Goal: Task Accomplishment & Management: Complete application form

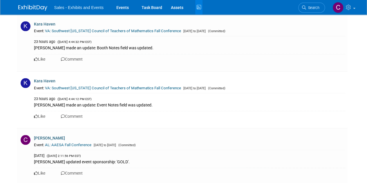
scroll to position [2662, 0]
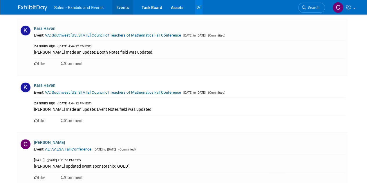
click at [118, 7] on link "Events" at bounding box center [122, 7] width 21 height 15
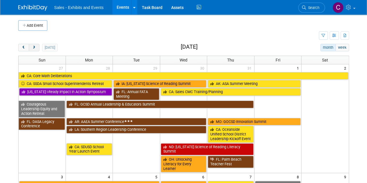
drag, startPoint x: 32, startPoint y: 45, endPoint x: 37, endPoint y: 45, distance: 4.7
click at [32, 45] on button "next" at bounding box center [34, 48] width 11 height 8
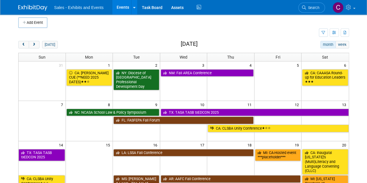
scroll to position [73, 0]
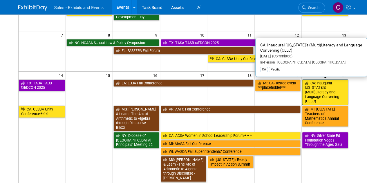
click at [320, 95] on link "CA: Inaugural California’s (Multi)Literacy and Language Convening (CLLC)" at bounding box center [325, 93] width 46 height 26
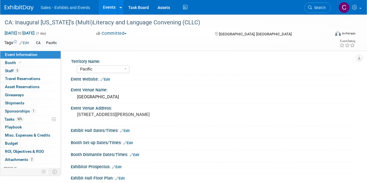
select select "Pacific"
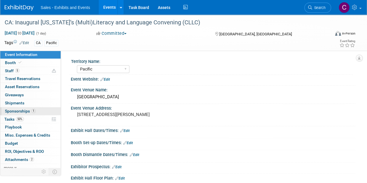
click at [19, 111] on span "Sponsorships 1" at bounding box center [20, 111] width 31 height 5
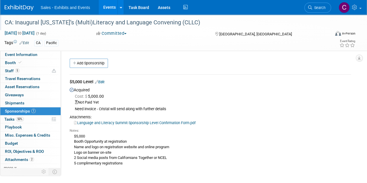
drag, startPoint x: 41, startPoint y: 21, endPoint x: 202, endPoint y: 21, distance: 160.5
click at [202, 21] on div "CA: Inaugural California’s (Multi)Literacy and Language Convening (CLLC)" at bounding box center [164, 22] width 323 height 10
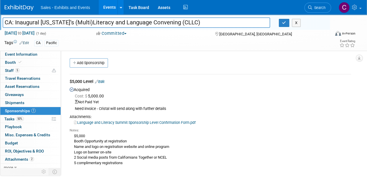
drag, startPoint x: 201, startPoint y: 21, endPoint x: 73, endPoint y: 30, distance: 129.2
click at [0, 14] on body "Sales - Exhibits and Events Events Add Event Bulk Upload Events Shareable Event…" at bounding box center [183, 91] width 367 height 183
click at [103, 82] on link "Edit" at bounding box center [100, 82] width 10 height 4
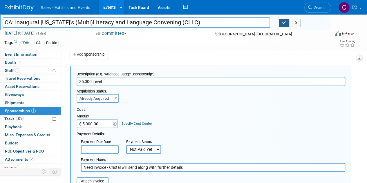
click at [283, 22] on icon "button" at bounding box center [284, 23] width 4 height 4
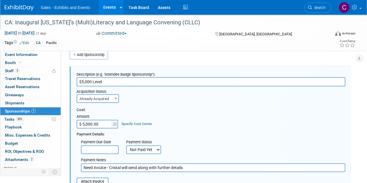
click at [147, 148] on select "Not Paid Yet Partially Paid Paid in Full" at bounding box center [143, 149] width 35 height 9
select select "1"
click at [126, 145] on select "Not Paid Yet Partially Paid Paid in Full" at bounding box center [143, 149] width 35 height 9
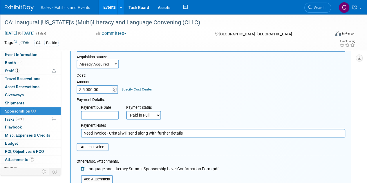
scroll to position [47, 0]
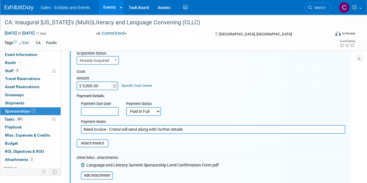
drag, startPoint x: 184, startPoint y: 129, endPoint x: 0, endPoint y: 35, distance: 206.2
click at [0, 74] on div "Event Information Event Info Booth Booth 5 Staff 5 Staff 0 Travel Reservations …" at bounding box center [183, 119] width 367 height 303
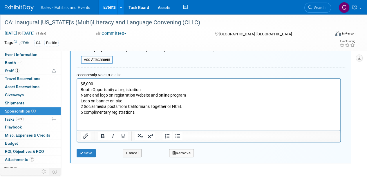
scroll to position [165, 0]
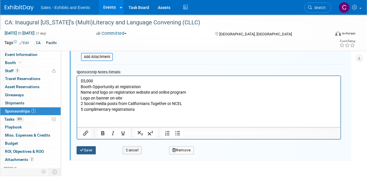
type input "Invoice not received after multiple attempts. Submitted Commitment form in WD f…"
click at [90, 152] on button "Save" at bounding box center [86, 150] width 19 height 8
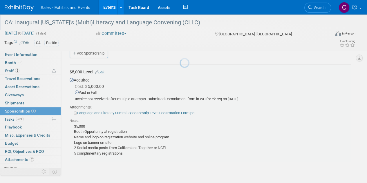
scroll to position [8, 0]
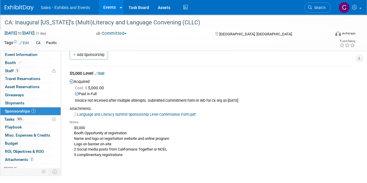
click at [105, 3] on link "Events" at bounding box center [109, 7] width 21 height 15
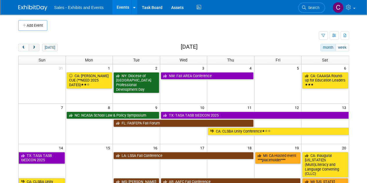
click at [36, 47] on span "next" at bounding box center [34, 48] width 4 height 4
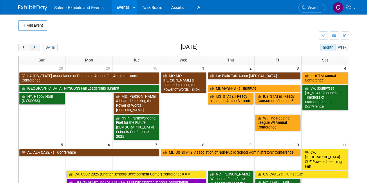
click at [36, 47] on span "next" at bounding box center [34, 48] width 4 height 4
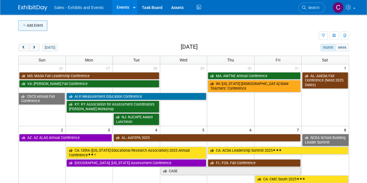
click at [38, 21] on button "Add Event" at bounding box center [32, 25] width 29 height 10
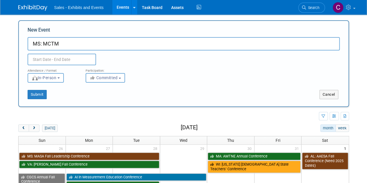
type input "MS: MCTM"
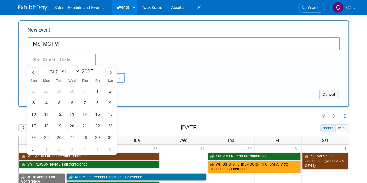
click at [57, 56] on input "text" at bounding box center [62, 60] width 68 height 12
click at [74, 69] on select "January February March April May June July August September October November De…" at bounding box center [63, 71] width 33 height 7
select select "10"
click at [47, 68] on select "January February March April May June July August September October November De…" at bounding box center [63, 71] width 33 height 7
click at [99, 104] on span "7" at bounding box center [97, 102] width 11 height 11
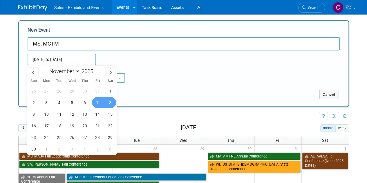
click at [107, 104] on span "8" at bounding box center [110, 102] width 11 height 11
type input "[DATE] to [DATE]"
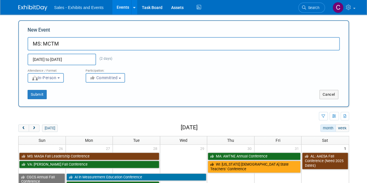
click at [47, 94] on div "Submit" at bounding box center [87, 94] width 137 height 9
click at [36, 94] on button "Submit" at bounding box center [37, 94] width 19 height 9
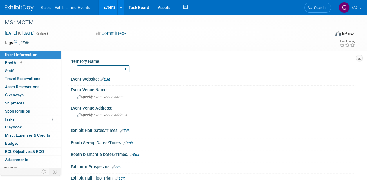
click at [99, 70] on select "Atlantic Southeast Central Southwest Pacific Mountain National Strategic Partne…" at bounding box center [103, 69] width 53 height 8
select select "Southeast"
click at [77, 65] on select "Atlantic Southeast Central Southwest Pacific Mountain National Strategic Partne…" at bounding box center [103, 69] width 53 height 8
click at [28, 41] on link "Edit" at bounding box center [24, 43] width 10 height 4
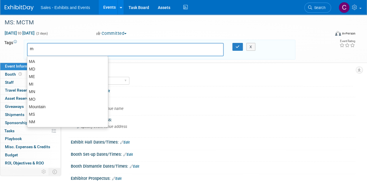
type input "ms"
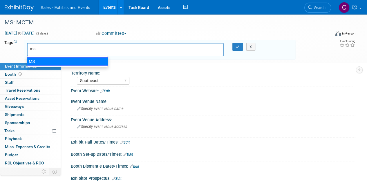
click at [43, 61] on div "MS" at bounding box center [67, 61] width 81 height 8
type input "MS"
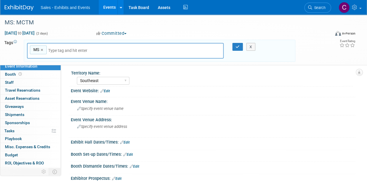
type input "s"
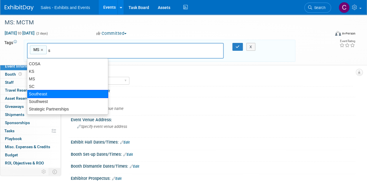
click at [47, 93] on div "Southeast" at bounding box center [67, 94] width 81 height 8
type input "MS, Southeast"
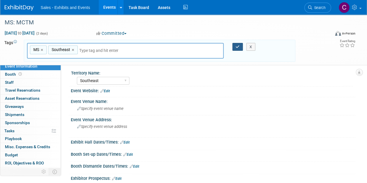
drag, startPoint x: 235, startPoint y: 47, endPoint x: 222, endPoint y: 57, distance: 16.0
click at [236, 47] on icon "button" at bounding box center [238, 47] width 4 height 4
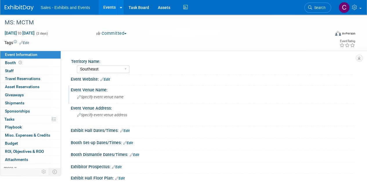
click at [104, 94] on div "Specify event venue name" at bounding box center [213, 97] width 276 height 9
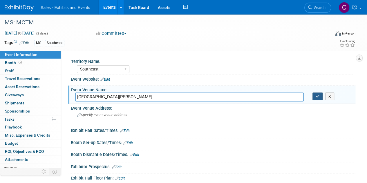
type input "Northwest Rankin High School"
click at [316, 95] on icon "button" at bounding box center [318, 97] width 4 height 4
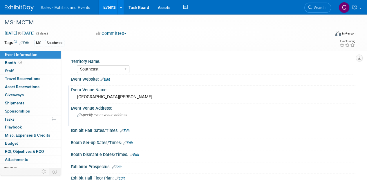
click at [95, 115] on span "Specify event venue address" at bounding box center [102, 115] width 50 height 4
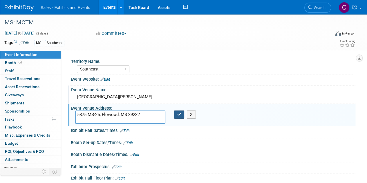
type textarea "5875 MS-25, Flowood, MS 39232"
click at [177, 112] on button "button" at bounding box center [179, 115] width 10 height 8
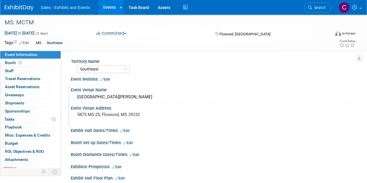
click at [108, 78] on link "Edit" at bounding box center [105, 79] width 10 height 4
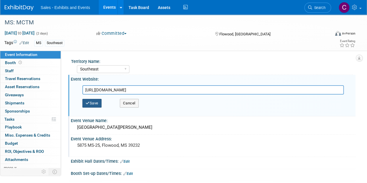
type input "https://www.mctmonline.com/"
click at [91, 100] on button "Save" at bounding box center [91, 103] width 19 height 9
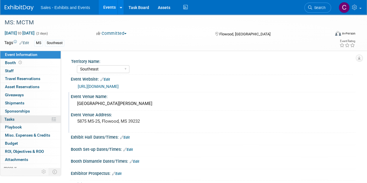
click at [18, 115] on link "0% Tasks 0%" at bounding box center [30, 119] width 60 height 8
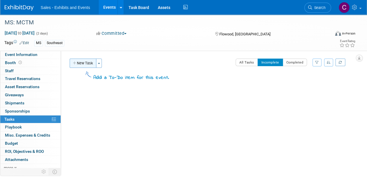
click at [76, 59] on button "New Task" at bounding box center [83, 63] width 27 height 9
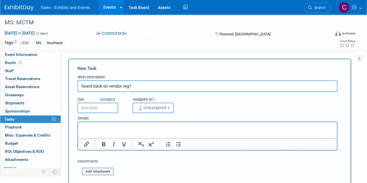
type input "heard back on vendor reg?"
click at [98, 107] on input "text" at bounding box center [97, 108] width 41 height 10
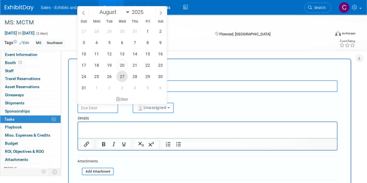
click at [122, 77] on span "27" at bounding box center [121, 76] width 11 height 11
type input "Aug 27, 2025"
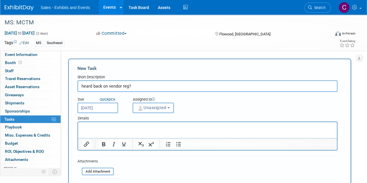
click at [145, 111] on button "Unassigned" at bounding box center [153, 108] width 41 height 10
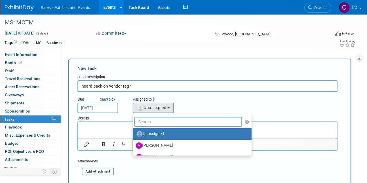
click at [154, 126] on input "text" at bounding box center [188, 122] width 108 height 10
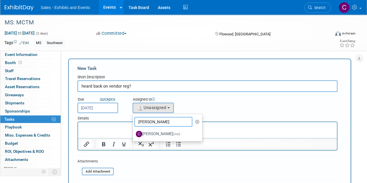
type input "christine lur"
click at [156, 141] on ul "christine lur Unassigned Albert Martinez Ale Gonzalez Alexandra Horne Alianna O…" at bounding box center [168, 128] width 70 height 28
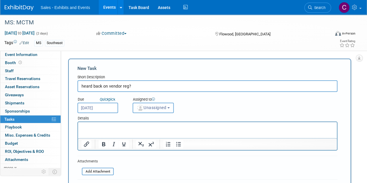
click at [163, 108] on span "Unassigned" at bounding box center [152, 107] width 30 height 5
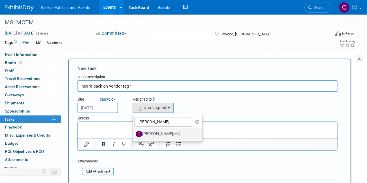
click at [161, 133] on label "Christine Lurz (me)" at bounding box center [166, 133] width 61 height 9
click at [134, 133] on input "Christine Lurz (me)" at bounding box center [132, 133] width 4 height 4
select select "a9e3834d-668b-4315-a5d4-069993be606a"
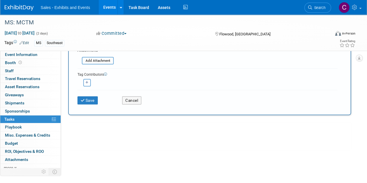
scroll to position [113, 0]
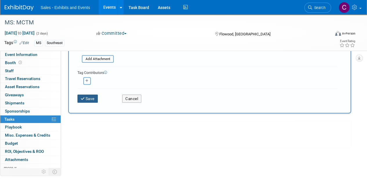
click at [88, 100] on button "Save" at bounding box center [87, 99] width 20 height 8
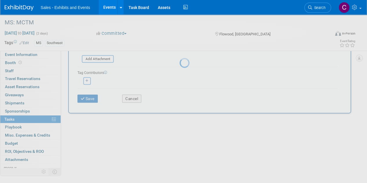
scroll to position [0, 0]
